Goal: Transaction & Acquisition: Purchase product/service

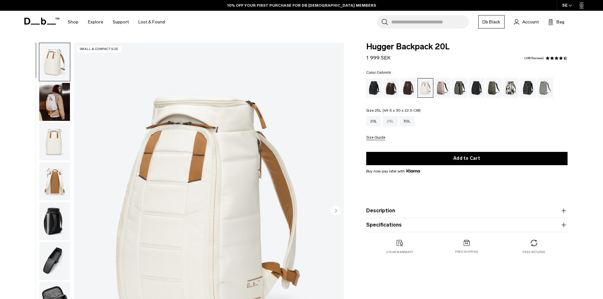
click at [390, 121] on div "25L" at bounding box center [390, 121] width 15 height 10
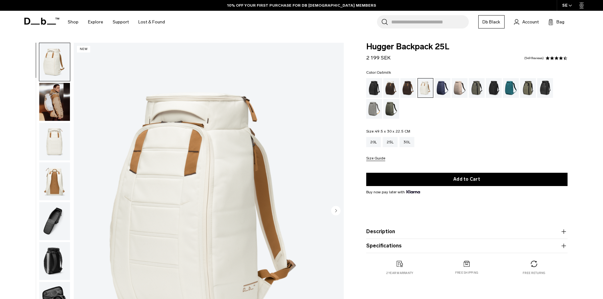
click at [57, 105] on img "button" at bounding box center [54, 102] width 31 height 38
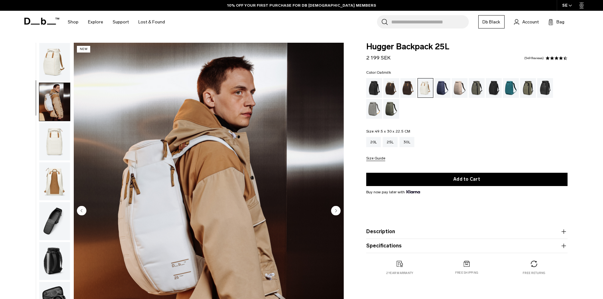
scroll to position [20, 0]
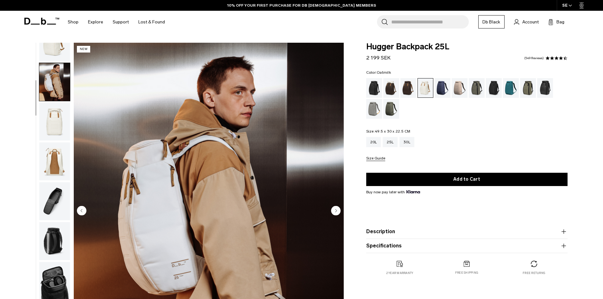
click at [55, 124] on img "button" at bounding box center [54, 122] width 31 height 38
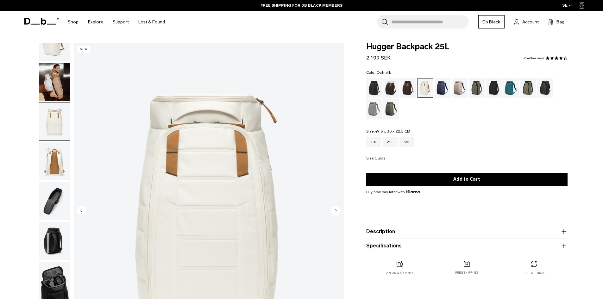
click at [57, 166] on img "button" at bounding box center [54, 161] width 31 height 38
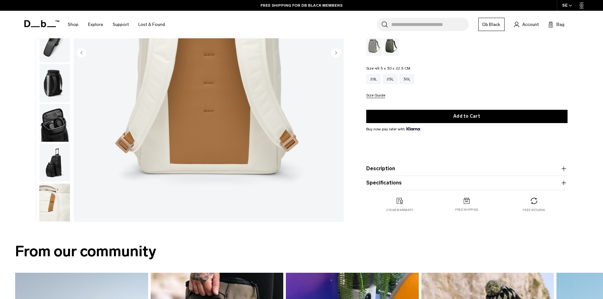
scroll to position [158, 0]
